Goal: Task Accomplishment & Management: Manage account settings

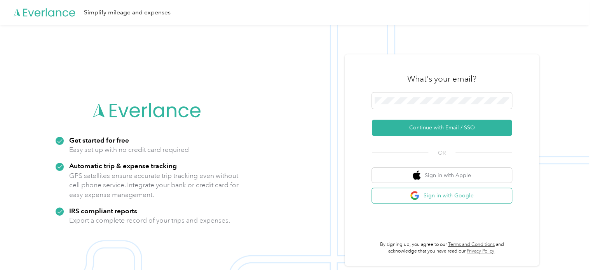
click at [443, 199] on button "Sign in with Google" at bounding box center [442, 195] width 140 height 15
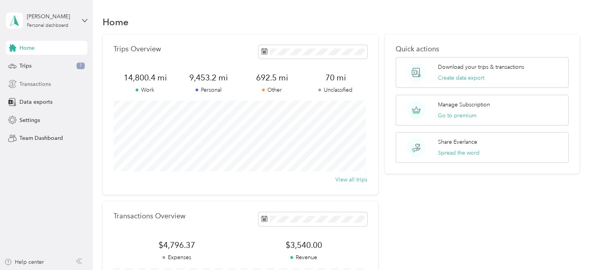
click at [38, 85] on span "Transactions" at bounding box center [34, 84] width 31 height 8
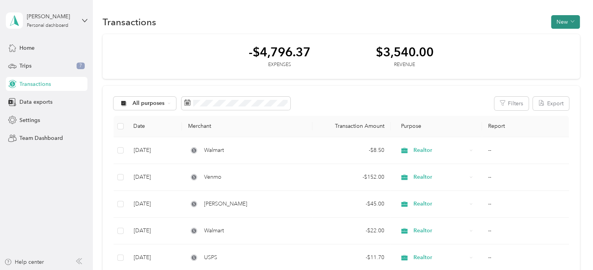
click at [559, 19] on button "New" at bounding box center [565, 22] width 29 height 14
click at [553, 41] on li "Expense" at bounding box center [557, 37] width 40 height 14
click at [557, 38] on span "Expense" at bounding box center [560, 36] width 21 height 8
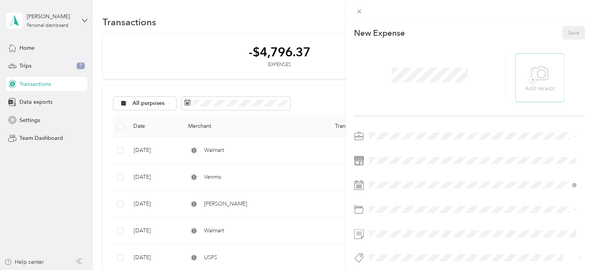
click at [534, 87] on p "Add receipt" at bounding box center [540, 88] width 30 height 9
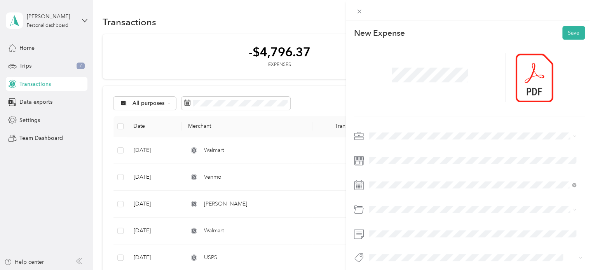
click at [368, 139] on span at bounding box center [475, 136] width 218 height 12
click at [407, 177] on div "Realtor" at bounding box center [472, 176] width 201 height 8
click at [391, 212] on span at bounding box center [475, 209] width 218 height 12
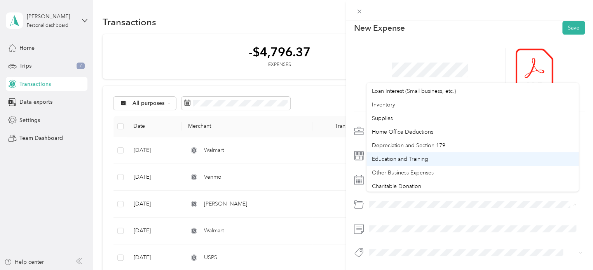
scroll to position [511, 0]
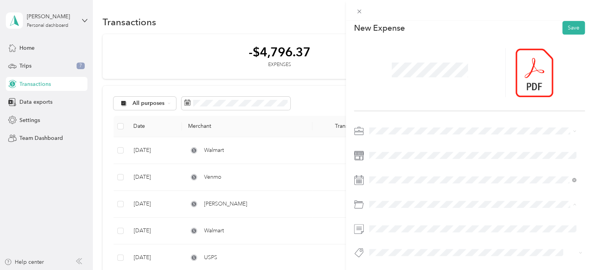
click at [440, 161] on li "Education and Training" at bounding box center [472, 158] width 212 height 14
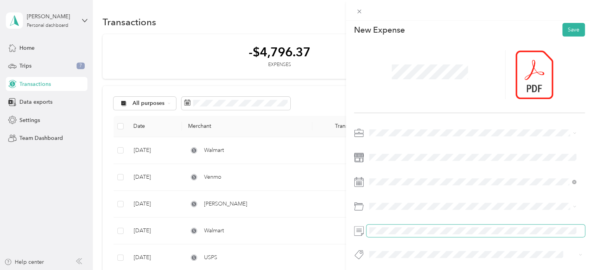
scroll to position [0, 0]
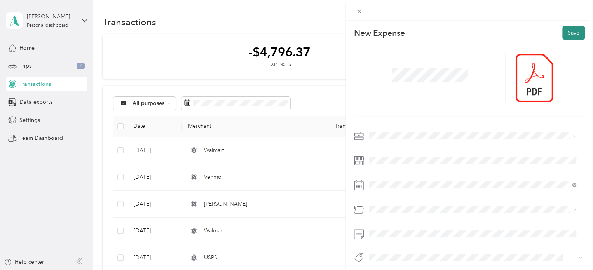
click at [569, 30] on button "Save" at bounding box center [573, 33] width 23 height 14
